Goal: Information Seeking & Learning: Compare options

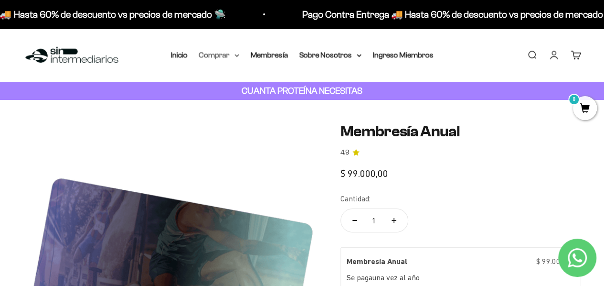
click at [233, 55] on summary "Comprar" at bounding box center [219, 55] width 40 height 12
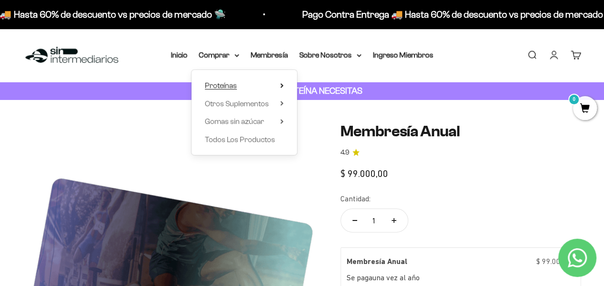
click at [232, 85] on span "Proteínas" at bounding box center [221, 85] width 32 height 8
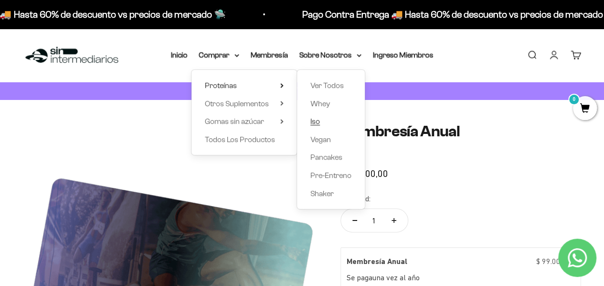
click at [314, 122] on span "Iso" at bounding box center [316, 121] width 10 height 8
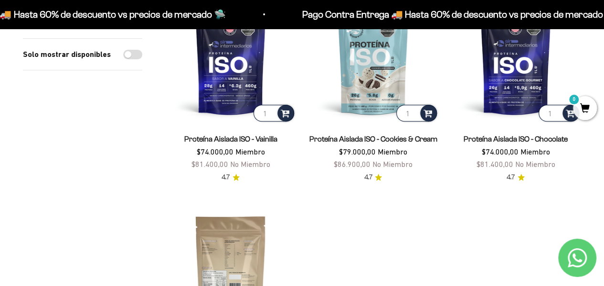
scroll to position [143, 0]
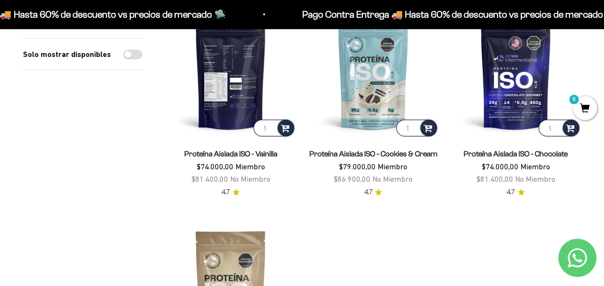
click at [233, 80] on img at bounding box center [230, 72] width 131 height 131
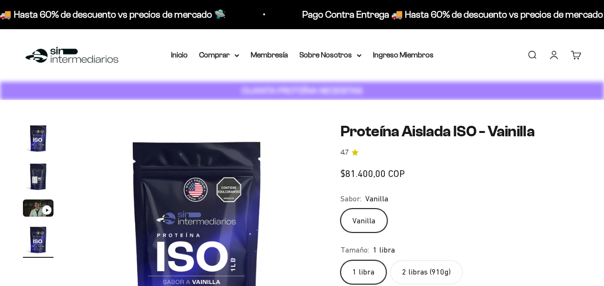
scroll to position [0, 740]
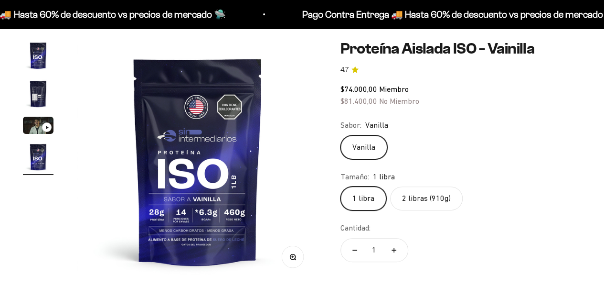
click at [427, 186] on label "2 libras (910g)" at bounding box center [426, 198] width 73 height 24
click at [341, 186] on input "2 libras (910g)" at bounding box center [340, 186] width 0 height 0
radio input "true"
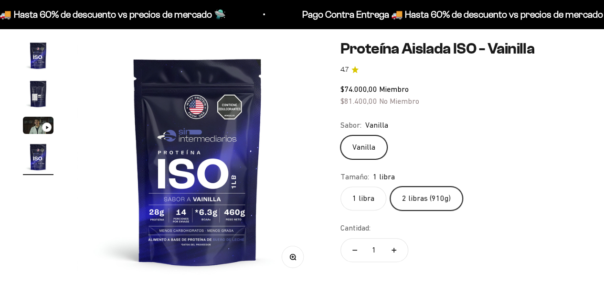
scroll to position [96, 0]
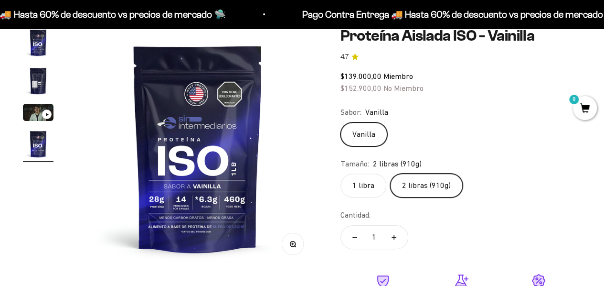
click at [350, 185] on label "1 libra" at bounding box center [364, 185] width 46 height 24
click at [341, 173] on input "1 libra" at bounding box center [340, 173] width 0 height 0
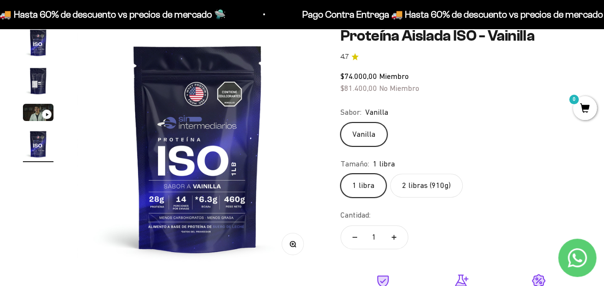
click at [260, 168] on img at bounding box center [197, 147] width 241 height 241
click at [310, 149] on img at bounding box center [197, 147] width 241 height 241
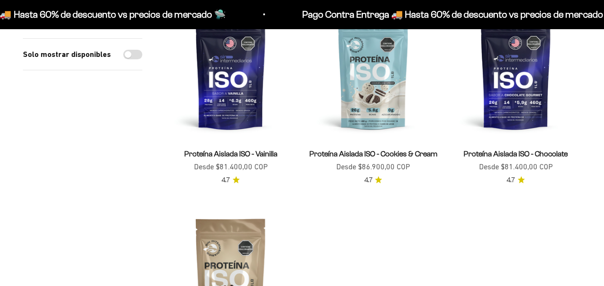
scroll to position [143, 0]
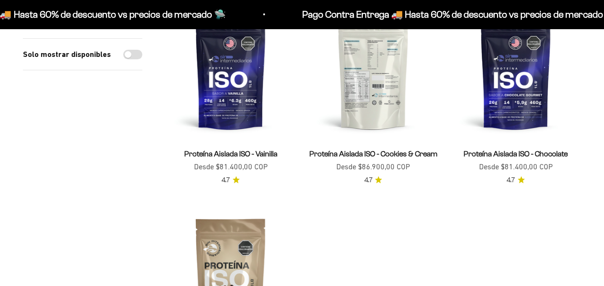
click at [375, 108] on img at bounding box center [373, 72] width 131 height 131
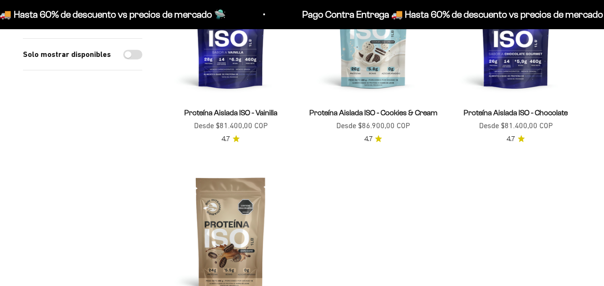
scroll to position [191, 0]
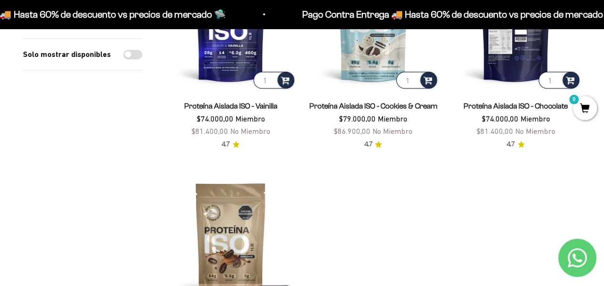
click at [497, 71] on img at bounding box center [516, 24] width 131 height 131
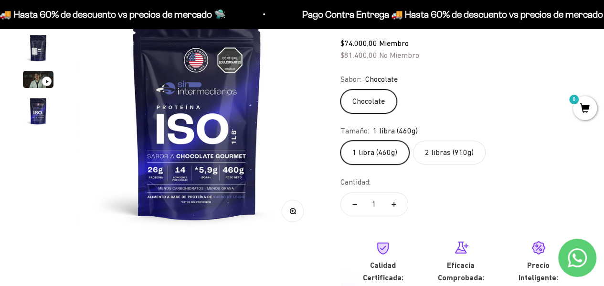
scroll to position [143, 0]
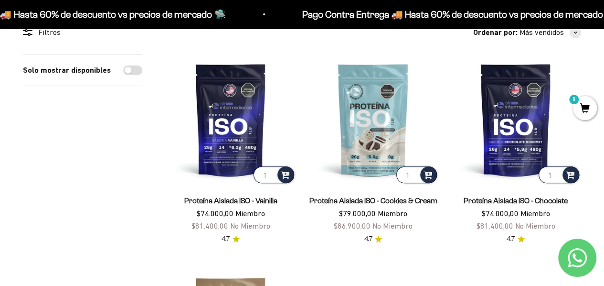
scroll to position [96, 0]
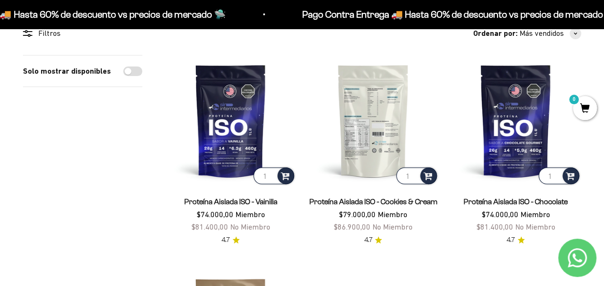
click at [368, 139] on img at bounding box center [373, 120] width 131 height 131
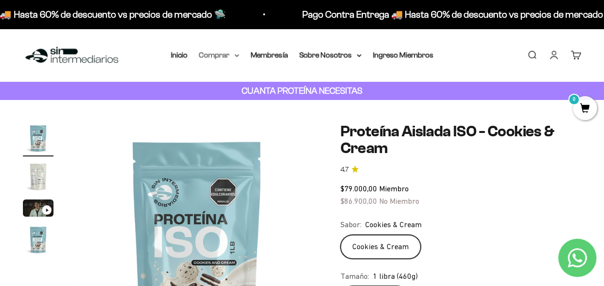
click at [235, 55] on icon at bounding box center [237, 55] width 4 height 2
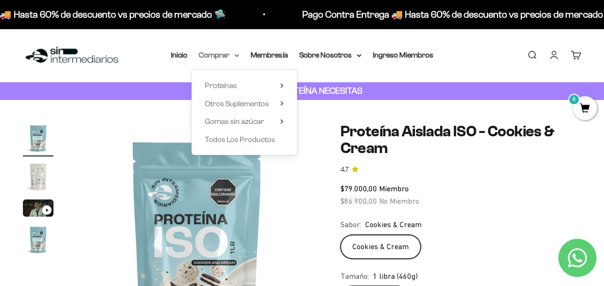
click at [208, 52] on summary "Comprar" at bounding box center [219, 55] width 40 height 12
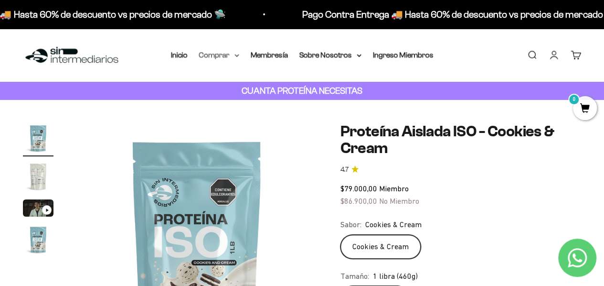
click at [230, 58] on summary "Comprar" at bounding box center [219, 55] width 40 height 12
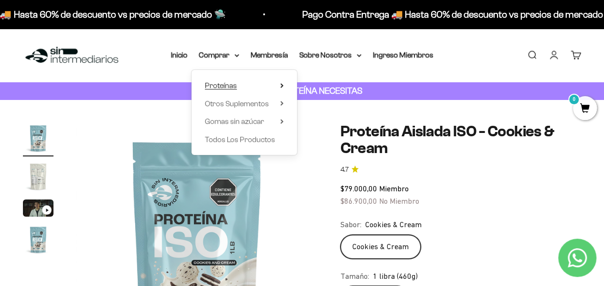
click at [240, 83] on summary "Proteínas" at bounding box center [244, 85] width 79 height 12
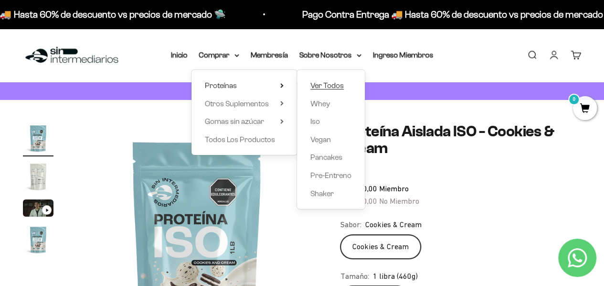
click at [319, 86] on span "Ver Todos" at bounding box center [327, 85] width 33 height 8
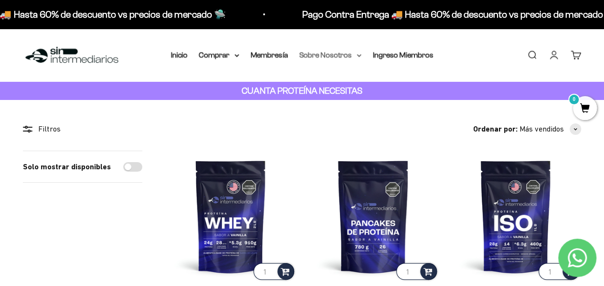
click at [342, 50] on summary "Sobre Nosotros" at bounding box center [331, 55] width 62 height 12
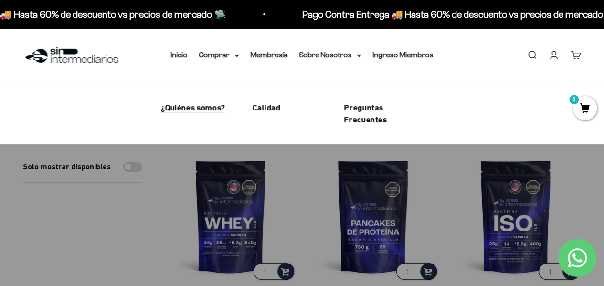
click at [213, 107] on span "¿Quiénes somos?" at bounding box center [193, 107] width 64 height 10
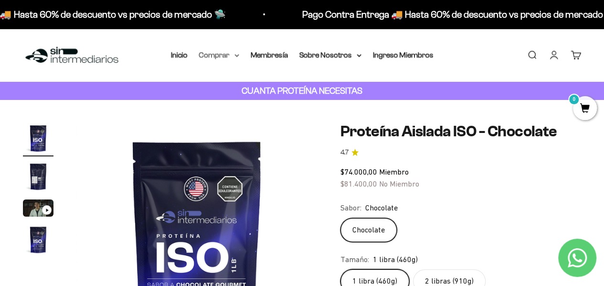
click at [233, 54] on summary "Comprar" at bounding box center [219, 55] width 40 height 12
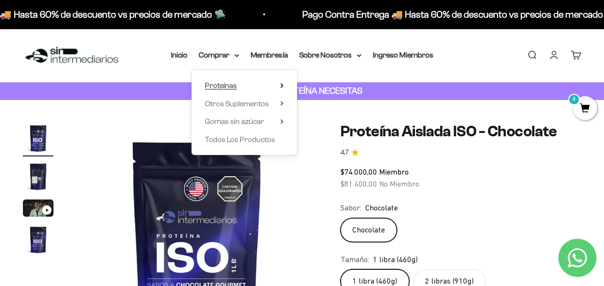
click at [255, 86] on summary "Proteínas" at bounding box center [244, 85] width 79 height 12
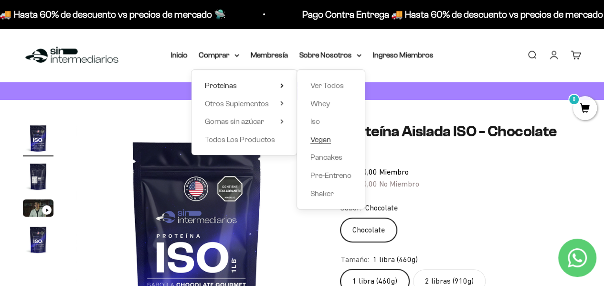
click at [328, 141] on span "Vegan" at bounding box center [321, 139] width 21 height 8
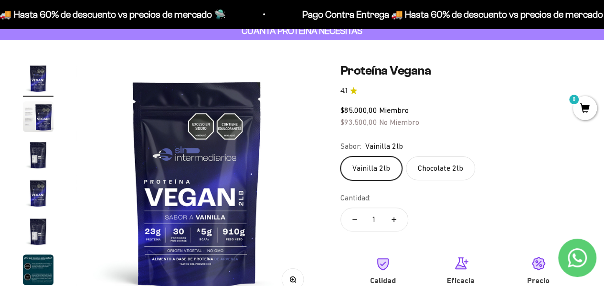
scroll to position [96, 0]
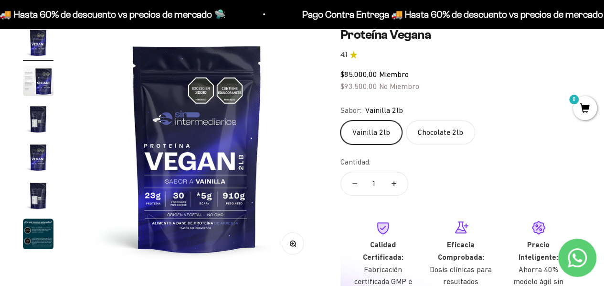
click at [441, 127] on label "Chocolate 2lb" at bounding box center [440, 132] width 69 height 24
click at [341, 120] on input "Chocolate 2lb" at bounding box center [340, 120] width 0 height 0
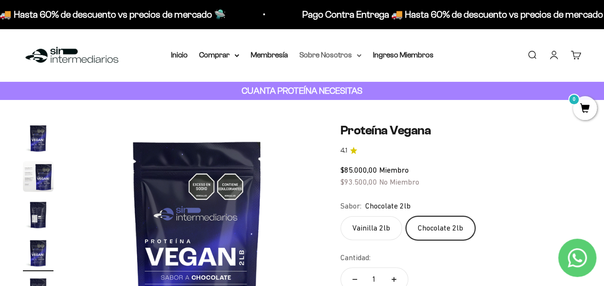
click at [327, 58] on summary "Sobre Nosotros" at bounding box center [331, 55] width 62 height 12
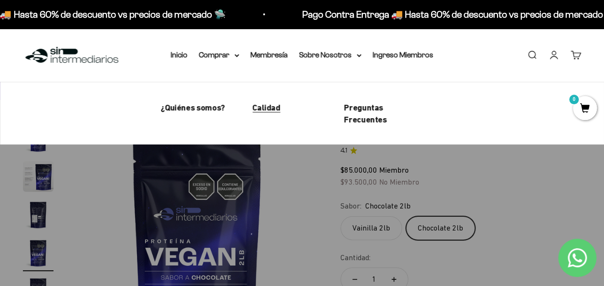
click at [266, 107] on span "Calidad" at bounding box center [267, 107] width 28 height 10
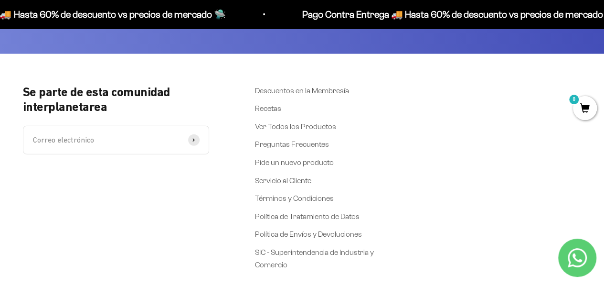
scroll to position [1147, 0]
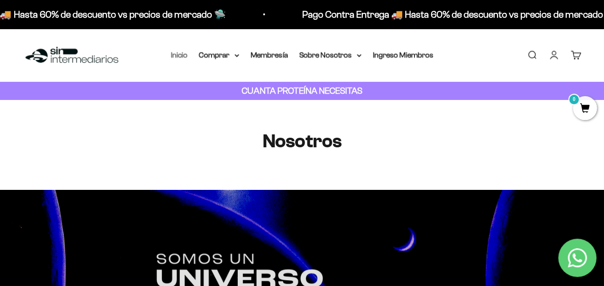
click at [181, 56] on link "Inicio" at bounding box center [179, 55] width 17 height 8
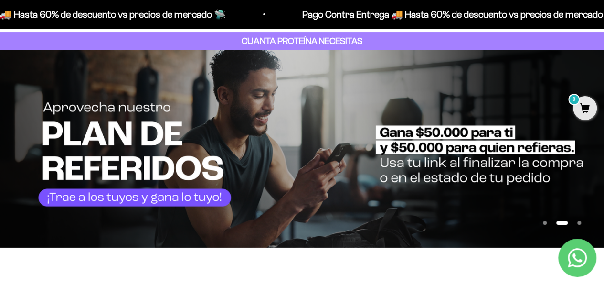
scroll to position [48, 0]
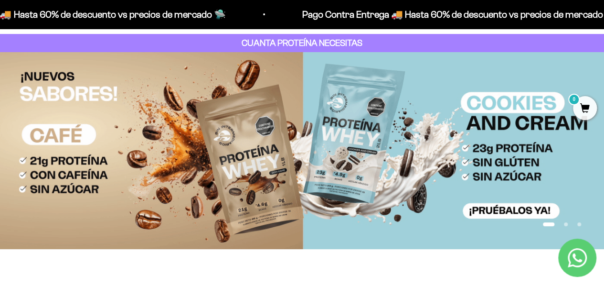
click at [94, 152] on img at bounding box center [302, 150] width 604 height 197
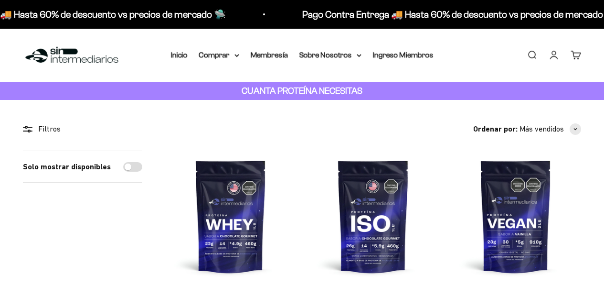
click at [222, 56] on summary "Comprar" at bounding box center [219, 55] width 40 height 12
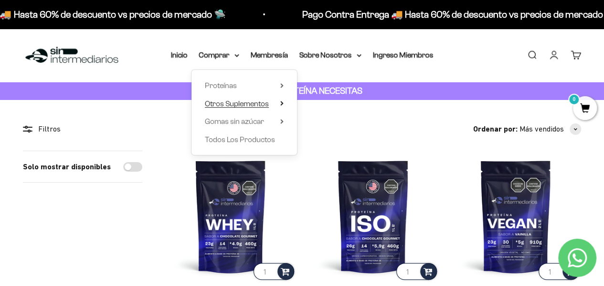
click at [243, 105] on span "Otros Suplementos" at bounding box center [237, 103] width 64 height 8
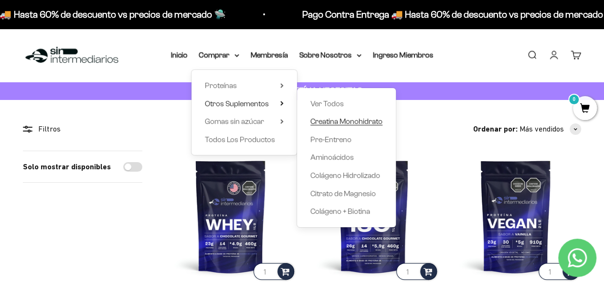
click at [353, 124] on span "Creatina Monohidrato" at bounding box center [347, 121] width 72 height 8
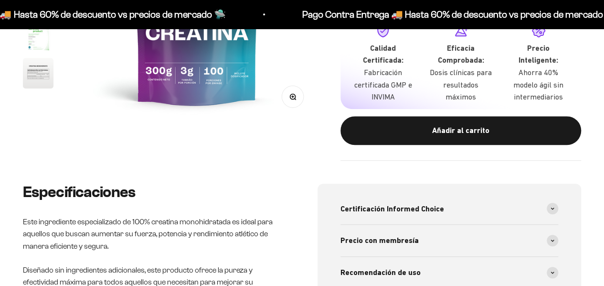
scroll to position [382, 0]
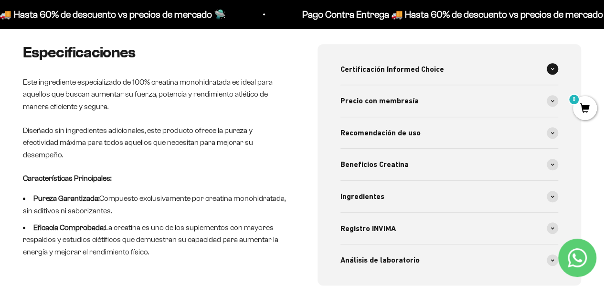
click at [409, 74] on span "Certificación Informed Choice" at bounding box center [393, 69] width 104 height 12
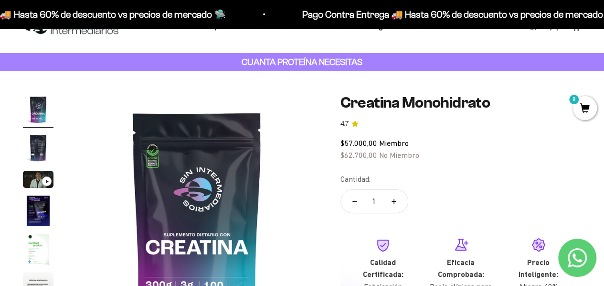
scroll to position [0, 0]
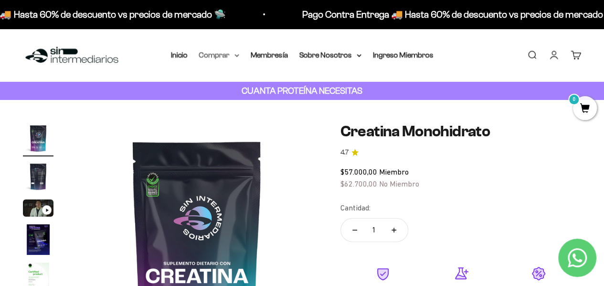
click at [230, 55] on summary "Comprar" at bounding box center [219, 55] width 40 height 12
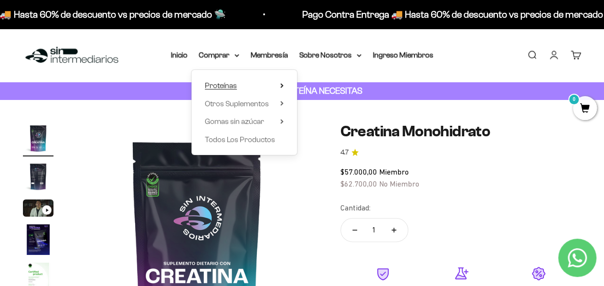
click at [281, 89] on summary "Proteínas" at bounding box center [244, 85] width 79 height 12
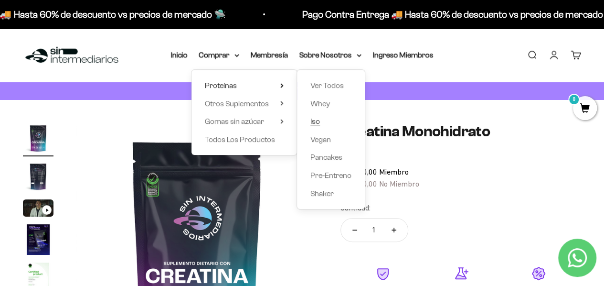
click at [320, 124] on link "Iso" at bounding box center [331, 121] width 41 height 12
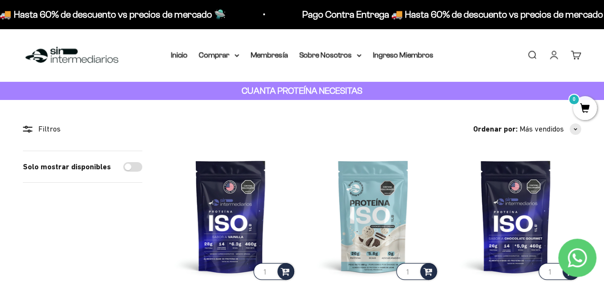
click at [265, 92] on strong "CUANTA PROTEÍNA NECESITAS" at bounding box center [302, 91] width 121 height 10
click at [391, 97] on div "CUANTA PROTEÍNA NECESITAS" at bounding box center [302, 91] width 604 height 19
click at [215, 54] on summary "Comprar" at bounding box center [219, 55] width 40 height 12
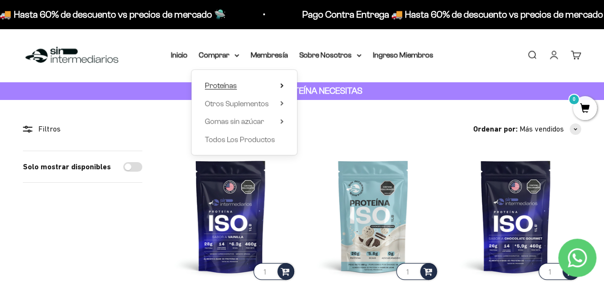
click at [244, 88] on summary "Proteínas" at bounding box center [244, 85] width 79 height 12
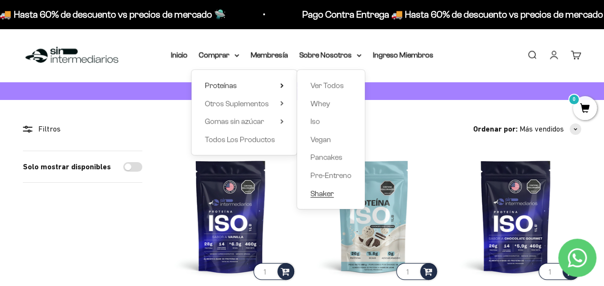
click at [323, 196] on span "Shaker" at bounding box center [322, 193] width 23 height 8
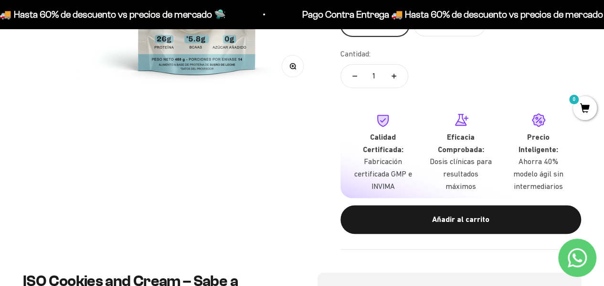
scroll to position [143, 0]
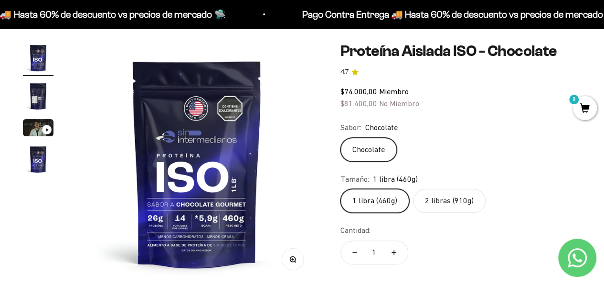
scroll to position [96, 0]
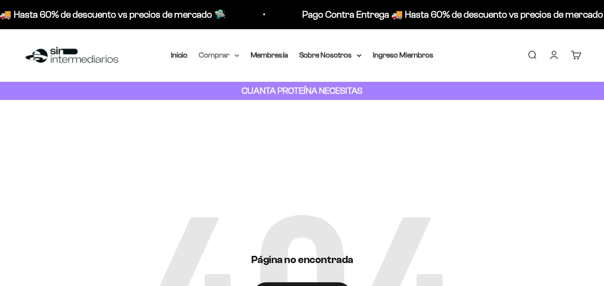
click at [225, 54] on summary "Comprar" at bounding box center [219, 55] width 40 height 12
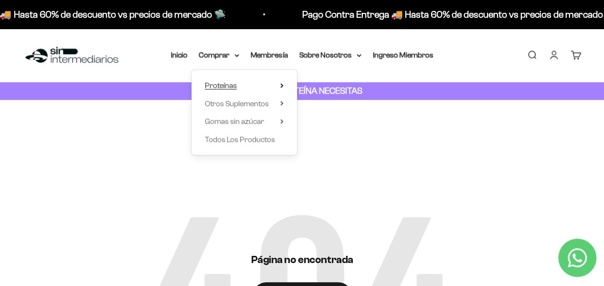
click at [265, 86] on summary "Proteínas" at bounding box center [244, 85] width 79 height 12
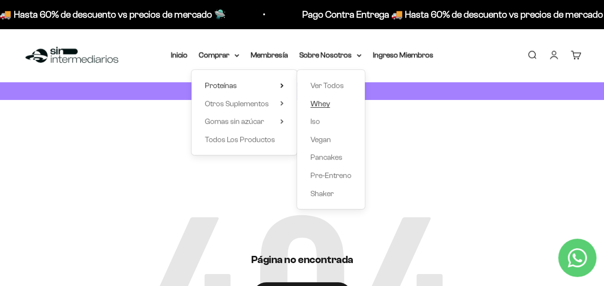
click at [319, 103] on span "Whey" at bounding box center [321, 103] width 20 height 8
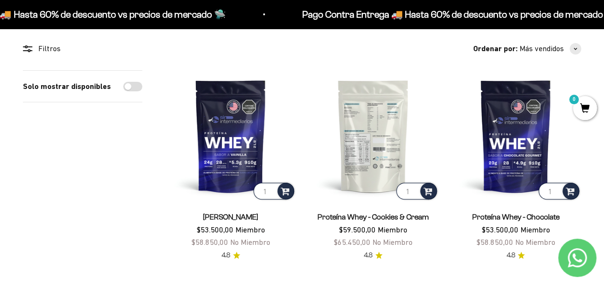
scroll to position [96, 0]
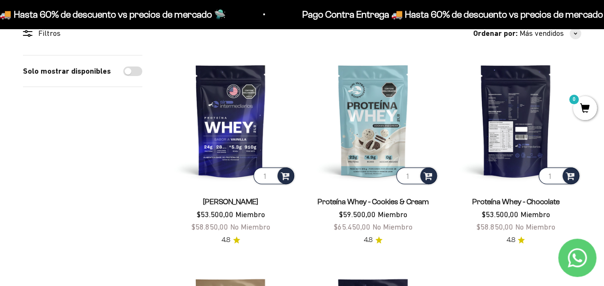
click at [506, 131] on img at bounding box center [516, 120] width 131 height 131
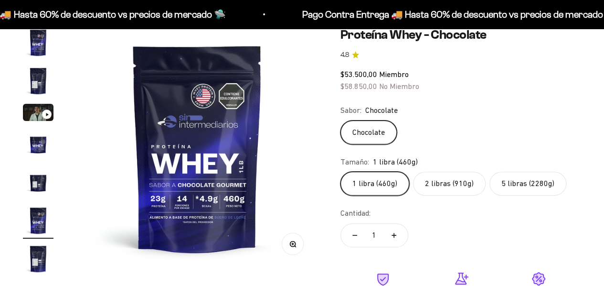
scroll to position [0, 1234]
click at [507, 184] on label "5 libras (2280g)" at bounding box center [528, 184] width 77 height 24
click at [341, 172] on input "5 libras (2280g)" at bounding box center [340, 171] width 0 height 0
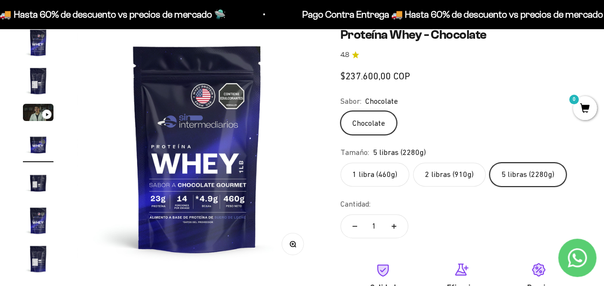
scroll to position [0, 740]
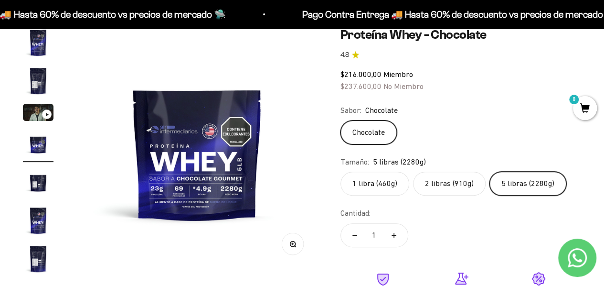
click at [441, 185] on label "2 libras (910g)" at bounding box center [449, 184] width 73 height 24
click at [341, 172] on input "2 libras (910g)" at bounding box center [340, 171] width 0 height 0
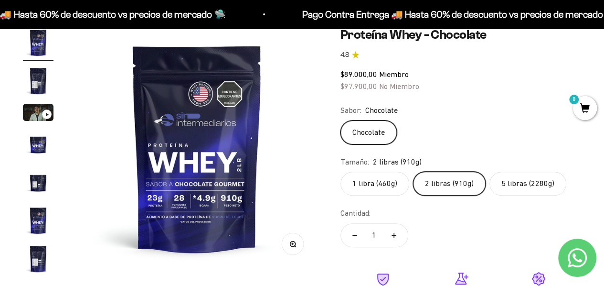
click at [370, 188] on label "1 libra (460g)" at bounding box center [375, 184] width 69 height 24
click at [341, 172] on input "1 libra (460g)" at bounding box center [340, 171] width 0 height 0
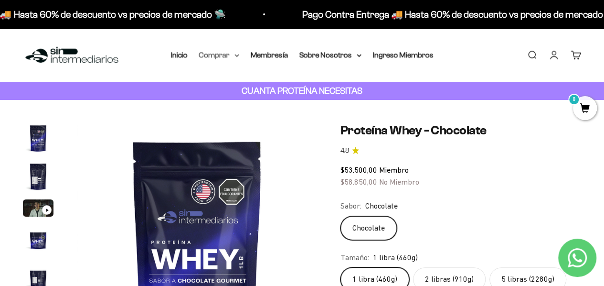
click at [219, 49] on summary "Comprar" at bounding box center [219, 55] width 40 height 12
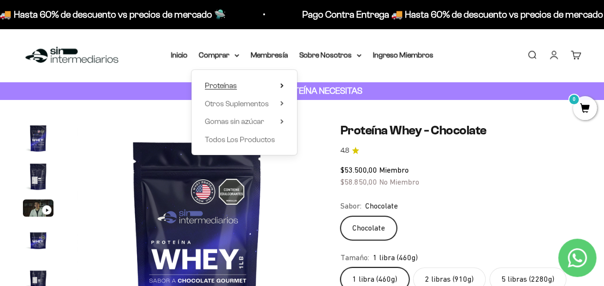
click at [265, 86] on summary "Proteínas" at bounding box center [244, 85] width 79 height 12
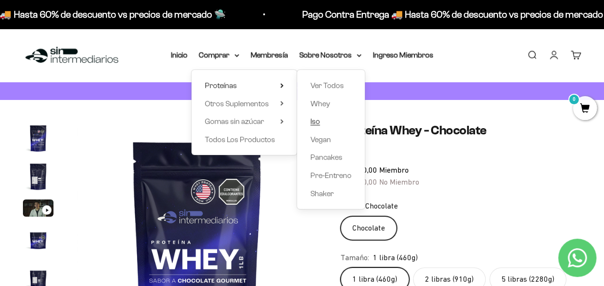
click at [333, 119] on link "Iso" at bounding box center [331, 121] width 41 height 12
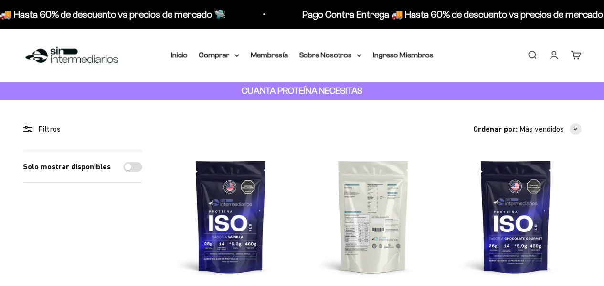
scroll to position [96, 0]
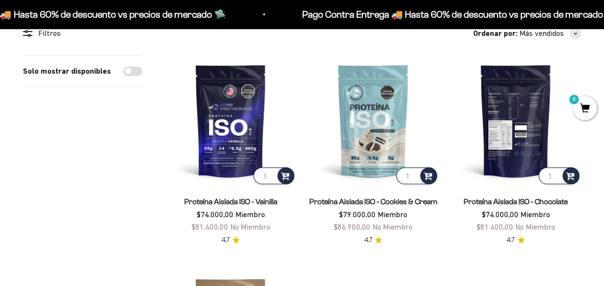
click at [499, 143] on img at bounding box center [516, 120] width 131 height 131
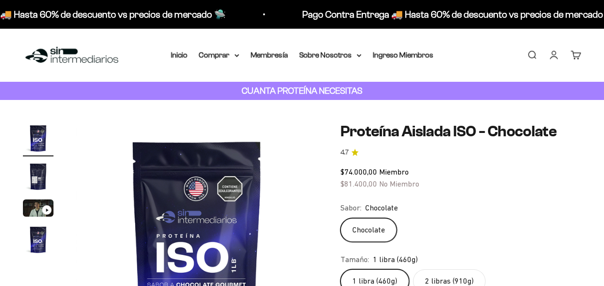
scroll to position [96, 0]
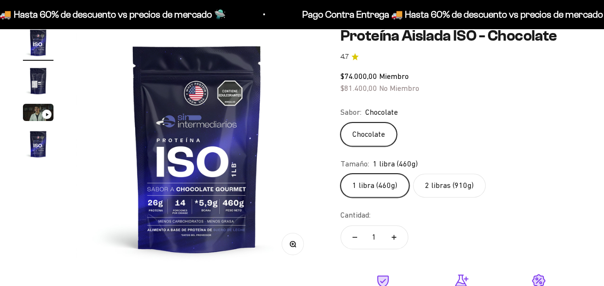
click at [431, 181] on label "2 libras (910g)" at bounding box center [449, 185] width 73 height 24
click at [341, 173] on input "2 libras (910g)" at bounding box center [340, 173] width 0 height 0
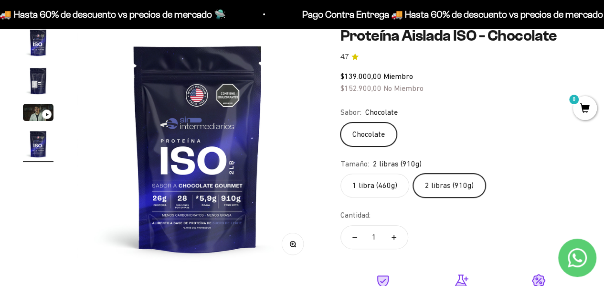
click at [356, 183] on label "1 libra (460g)" at bounding box center [375, 185] width 69 height 24
click at [341, 173] on input "1 libra (460g)" at bounding box center [340, 173] width 0 height 0
